Goal: Task Accomplishment & Management: Manage account settings

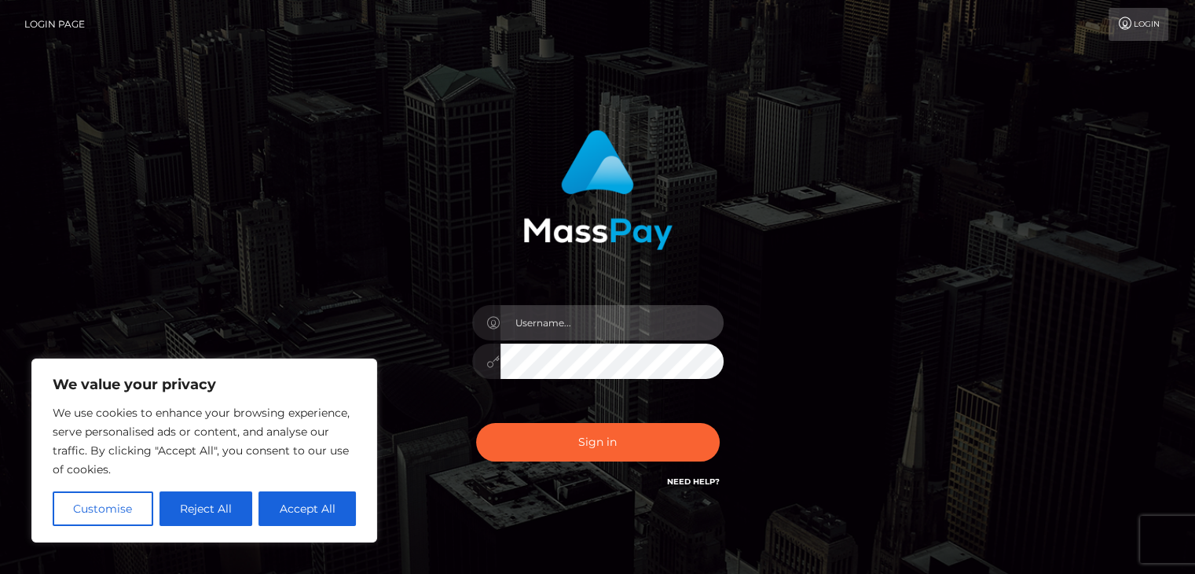
click at [584, 338] on input "text" at bounding box center [612, 322] width 223 height 35
type input "F"
type input "[EMAIL_ADDRESS][DOMAIN_NAME]"
click at [476, 423] on button "Sign in" at bounding box center [598, 442] width 244 height 39
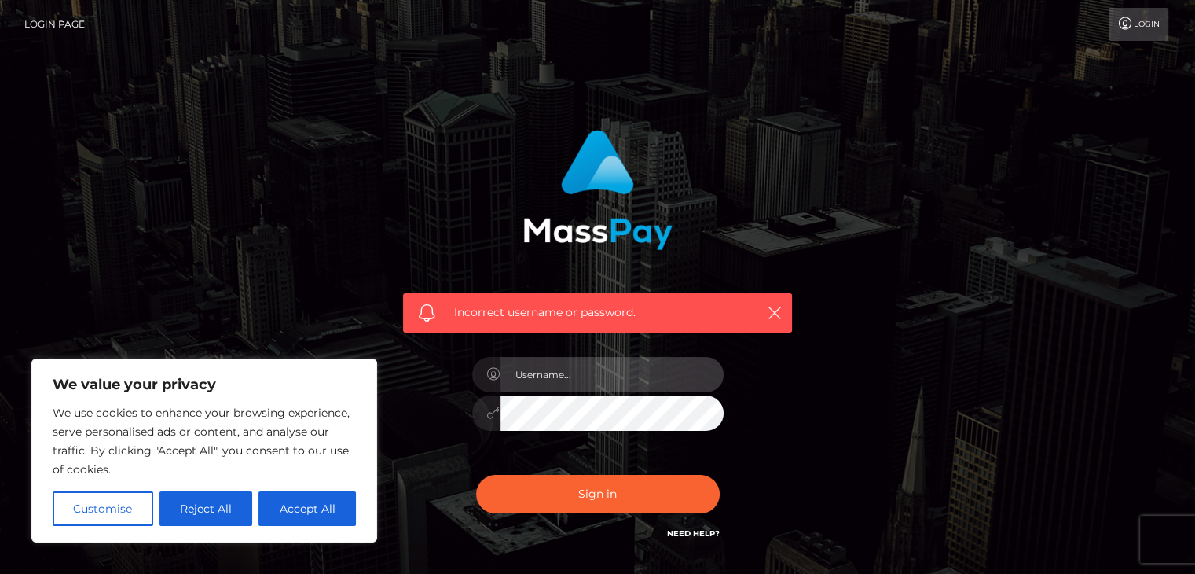
drag, startPoint x: 0, startPoint y: 0, endPoint x: 559, endPoint y: 370, distance: 670.3
click at [559, 370] on input "text" at bounding box center [612, 374] width 223 height 35
type input "[EMAIL_ADDRESS][DOMAIN_NAME]"
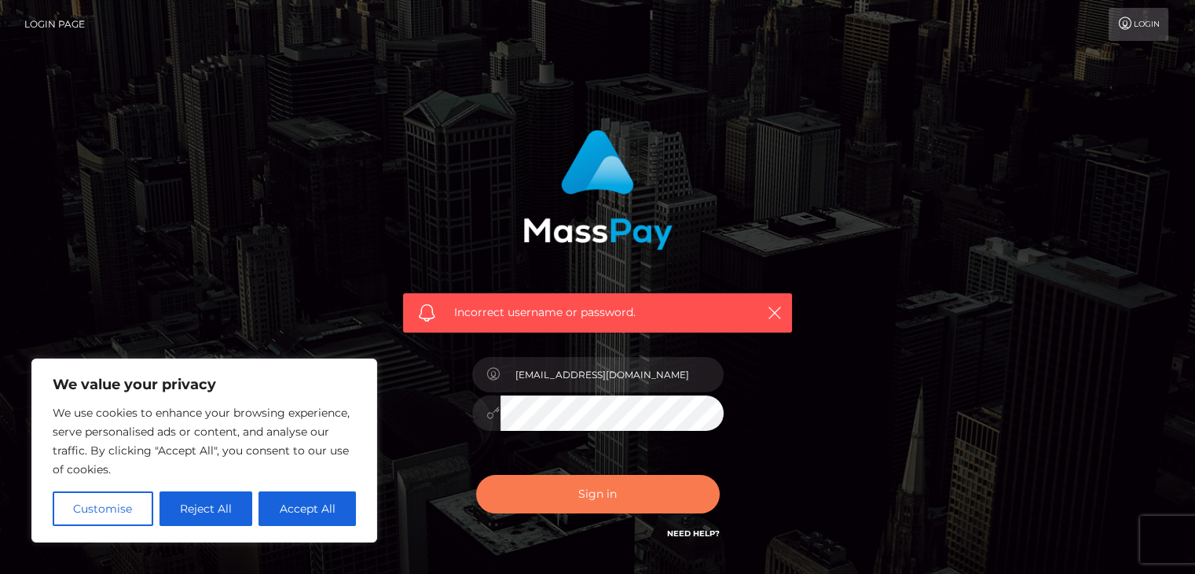
click at [589, 493] on button "Sign in" at bounding box center [598, 494] width 244 height 39
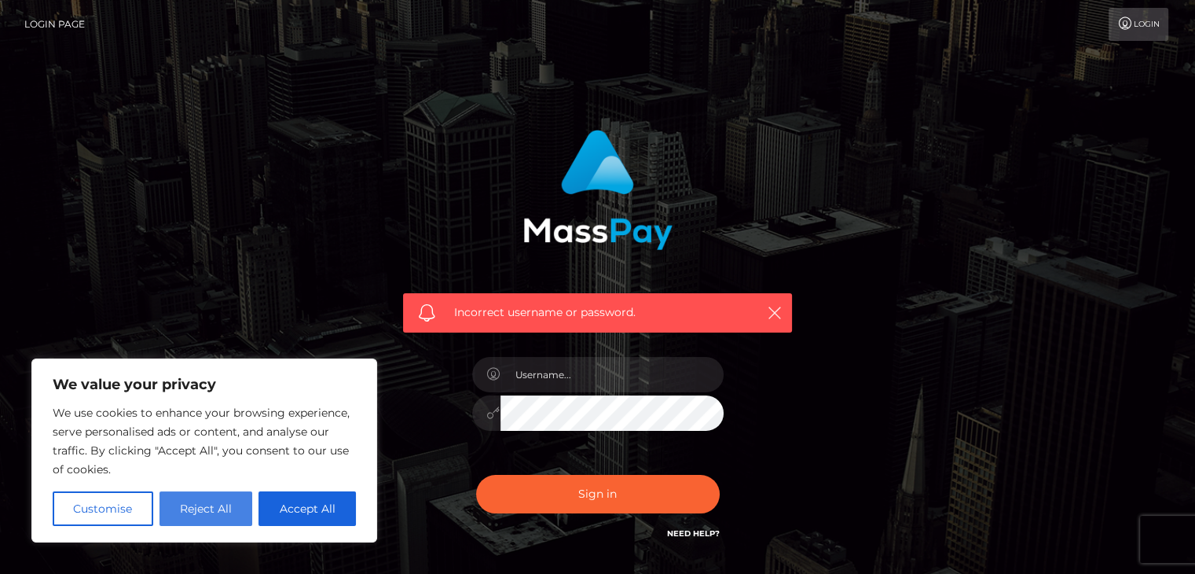
click at [204, 519] on button "Reject All" at bounding box center [207, 508] width 94 height 35
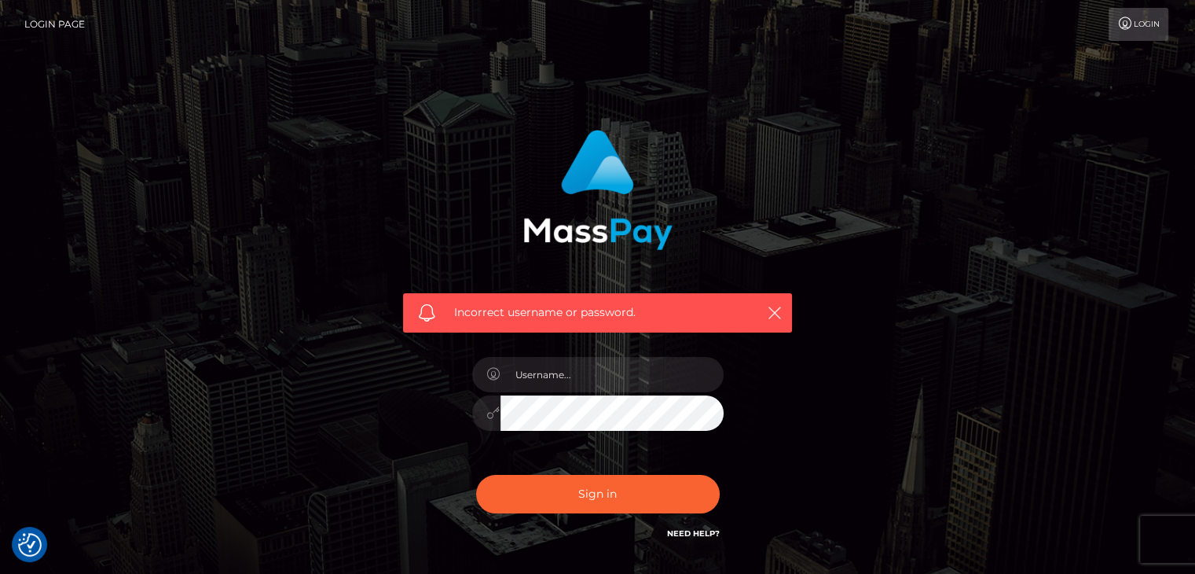
click at [624, 352] on div at bounding box center [598, 405] width 275 height 120
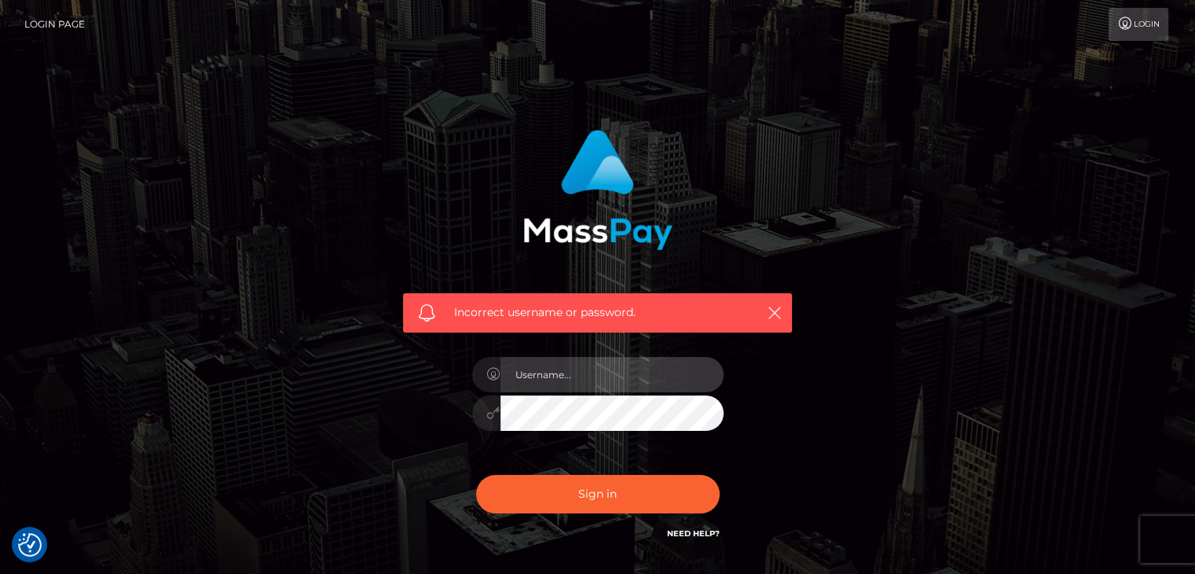
click at [599, 371] on input "text" at bounding box center [612, 374] width 223 height 35
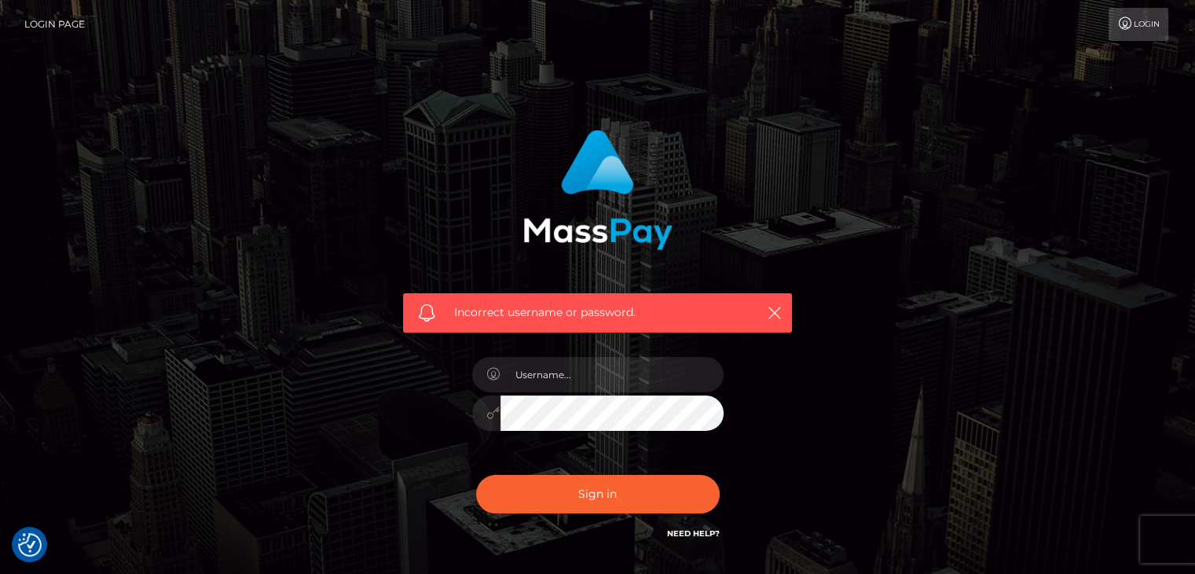
click at [832, 304] on div "Incorrect username or password." at bounding box center [598, 344] width 896 height 452
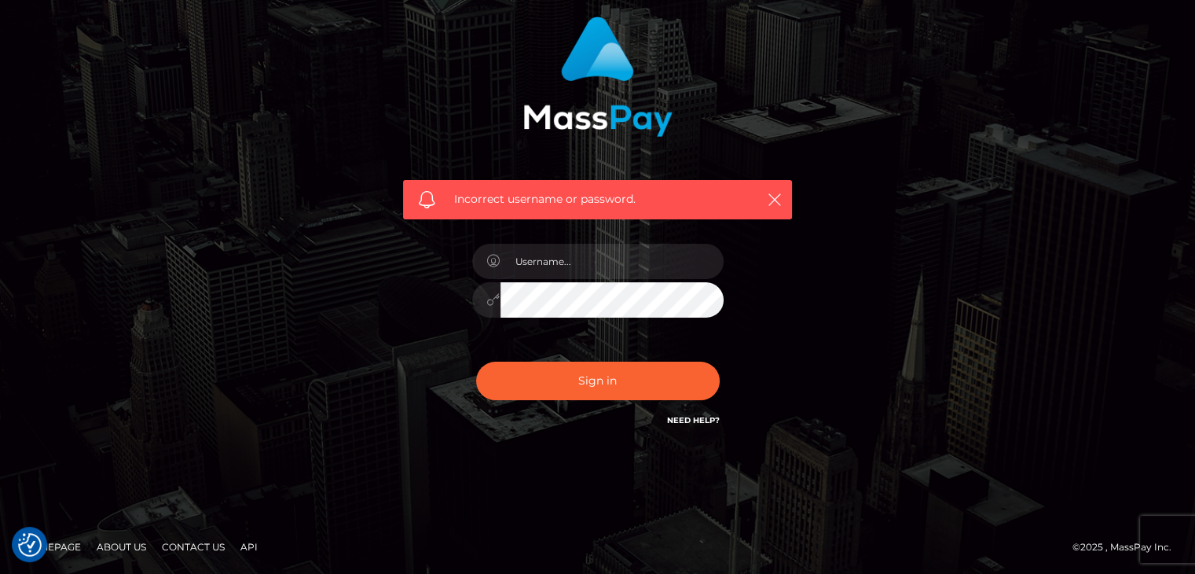
click at [696, 415] on link "Need Help?" at bounding box center [693, 420] width 53 height 10
click at [893, 246] on div "Incorrect username or password." at bounding box center [598, 231] width 896 height 452
click at [696, 418] on link "Need Help?" at bounding box center [693, 420] width 53 height 10
click at [696, 428] on div "Need Help?" at bounding box center [693, 423] width 53 height 20
click at [697, 424] on h6 "Need Help?" at bounding box center [693, 419] width 53 height 13
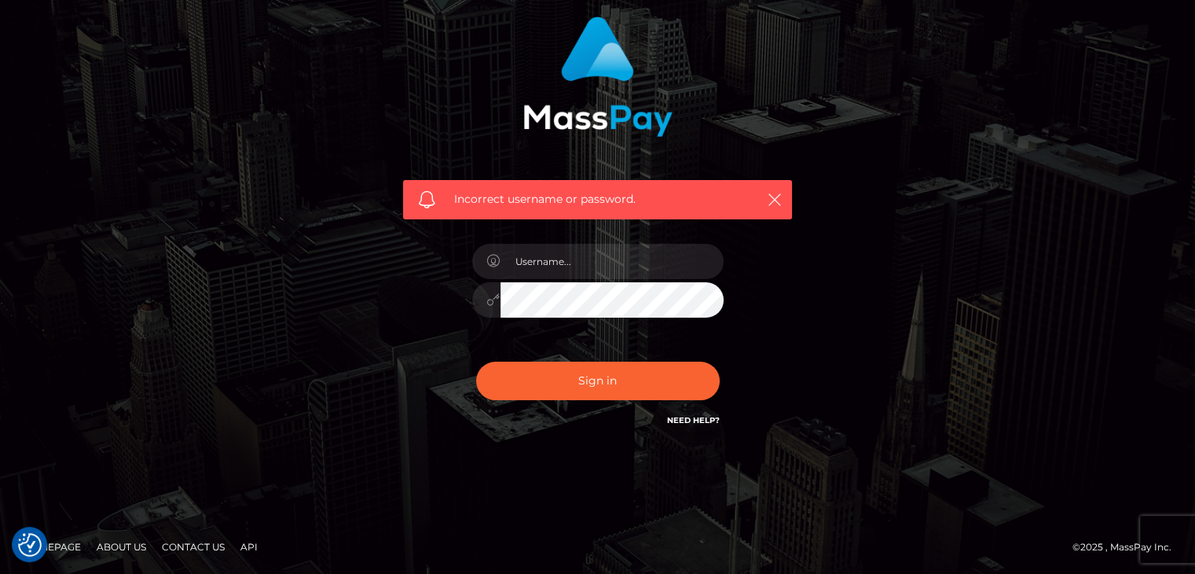
click at [702, 421] on link "Need Help?" at bounding box center [693, 420] width 53 height 10
click at [695, 420] on link "Need Help?" at bounding box center [693, 420] width 53 height 10
drag, startPoint x: 459, startPoint y: 189, endPoint x: 641, endPoint y: 196, distance: 182.5
click at [641, 196] on div "Incorrect username or password." at bounding box center [597, 199] width 389 height 39
click at [641, 196] on span "Incorrect username or password." at bounding box center [597, 199] width 287 height 17
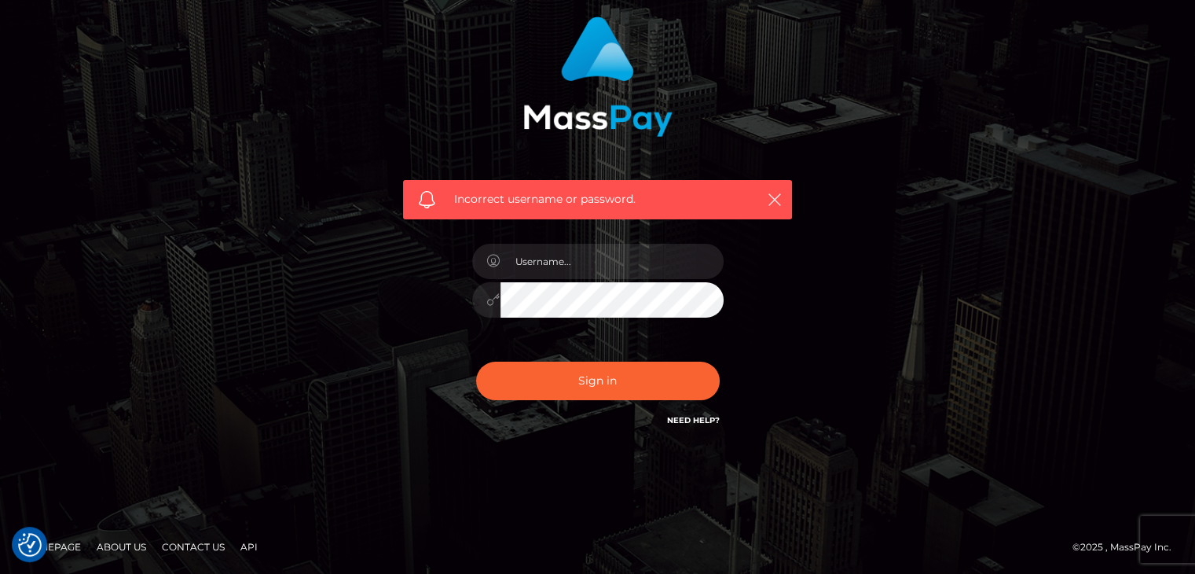
click at [616, 193] on span "Incorrect username or password." at bounding box center [597, 199] width 287 height 17
click at [616, 196] on span "Incorrect username or password." at bounding box center [597, 199] width 287 height 17
click at [683, 416] on link "Need Help?" at bounding box center [693, 420] width 53 height 10
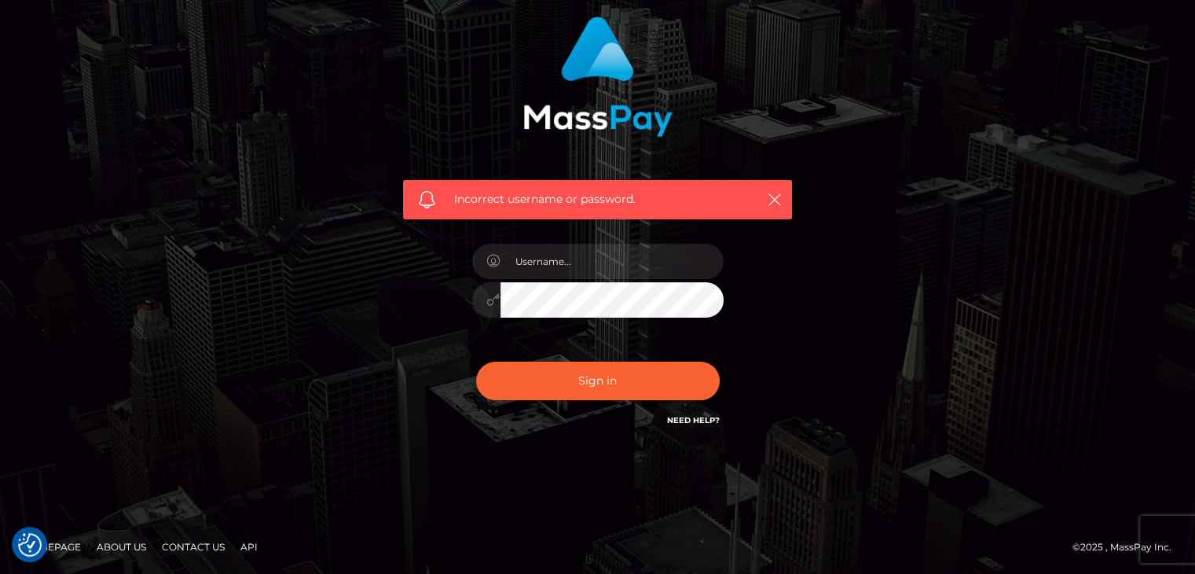
click at [683, 416] on link "Need Help?" at bounding box center [693, 420] width 53 height 10
